Goal: Book appointment/travel/reservation

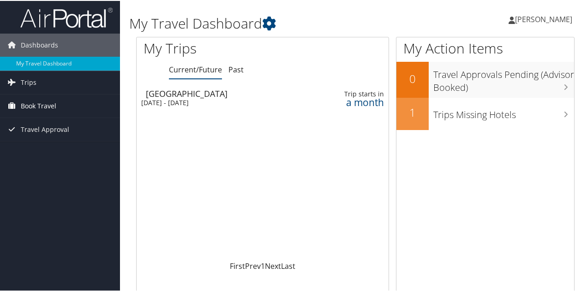
click at [30, 106] on span "Book Travel" at bounding box center [39, 105] width 36 height 23
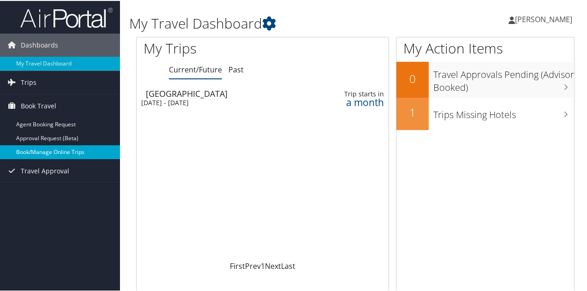
click at [65, 151] on link "Book/Manage Online Trips" at bounding box center [60, 152] width 120 height 14
